Goal: Task Accomplishment & Management: Manage account settings

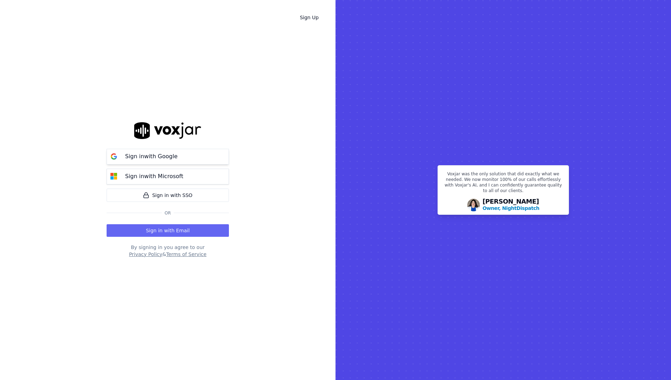
click at [175, 161] on button "Sign in with Google" at bounding box center [168, 157] width 122 height 16
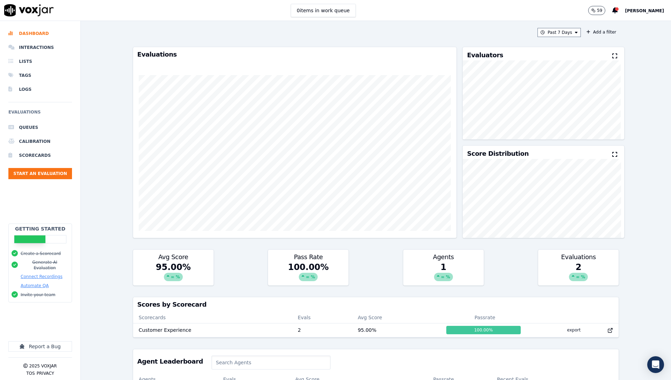
click at [332, 28] on div "Past 7 Days Add a filter" at bounding box center [376, 32] width 486 height 9
click at [642, 13] on span "[PERSON_NAME]" at bounding box center [644, 10] width 39 height 5
click at [612, 25] on div "Settings" at bounding box center [629, 23] width 75 height 11
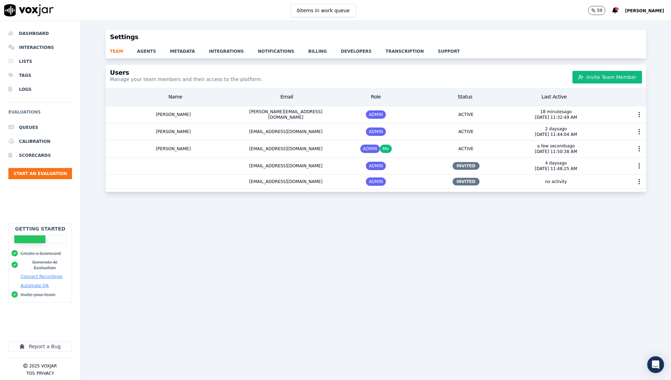
click at [493, 65] on div "Users Manage your team members and their access to the platform. Invite Team Me…" at bounding box center [376, 76] width 540 height 23
